Goal: Task Accomplishment & Management: Use online tool/utility

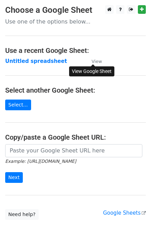
click at [97, 62] on small "View" at bounding box center [97, 61] width 10 height 5
click at [49, 61] on strong "Untitled spreadsheet" at bounding box center [36, 61] width 62 height 6
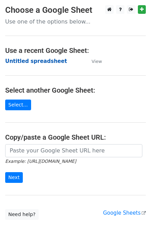
click at [49, 61] on strong "Untitled spreadsheet" at bounding box center [36, 61] width 62 height 6
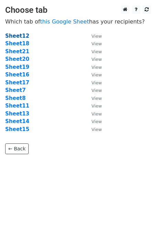
click at [18, 36] on strong "Sheet12" at bounding box center [17, 36] width 24 height 6
click at [19, 36] on strong "Sheet12" at bounding box center [17, 36] width 24 height 6
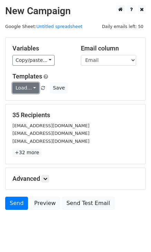
click at [22, 85] on link "Load..." at bounding box center [25, 88] width 27 height 11
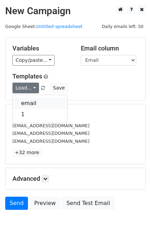
click at [34, 103] on link "email" at bounding box center [40, 103] width 55 height 11
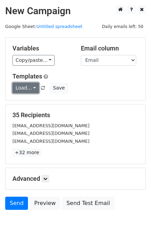
click at [28, 88] on link "Load..." at bounding box center [25, 88] width 27 height 11
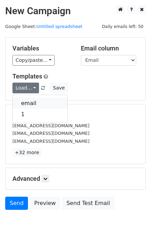
click at [31, 102] on link "email" at bounding box center [40, 103] width 55 height 11
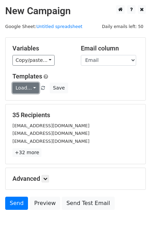
click at [21, 88] on link "Load..." at bounding box center [25, 88] width 27 height 11
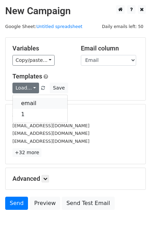
click at [41, 103] on link "email" at bounding box center [40, 103] width 55 height 11
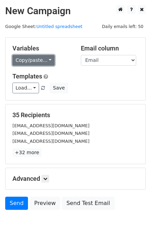
click at [47, 60] on link "Copy/paste..." at bounding box center [33, 60] width 42 height 11
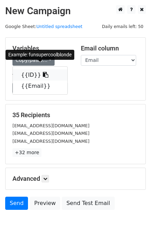
click at [33, 71] on link "{{ID}}" at bounding box center [40, 75] width 55 height 11
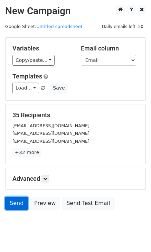
click at [18, 207] on link "Send" at bounding box center [16, 203] width 23 height 13
